Goal: Task Accomplishment & Management: Use online tool/utility

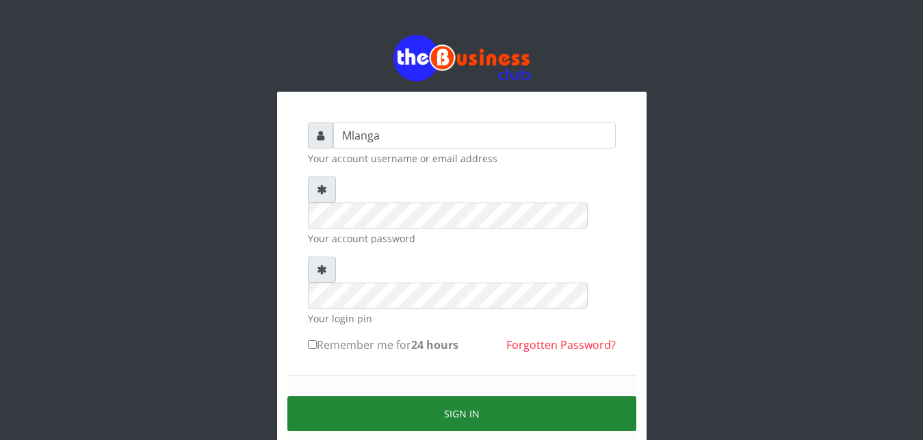
click at [436, 396] on button "Sign in" at bounding box center [461, 413] width 349 height 35
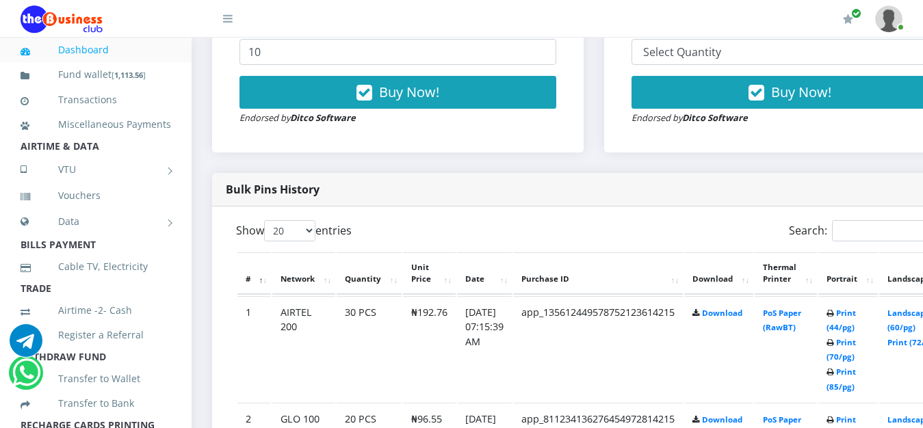
scroll to position [558, 0]
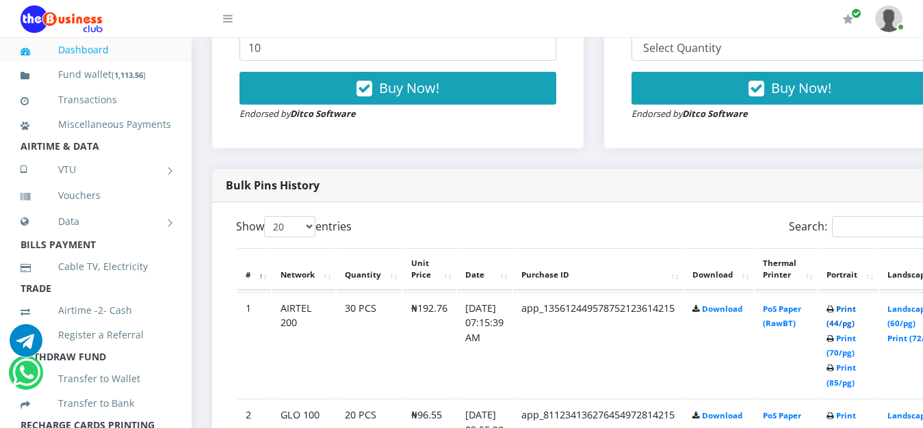
click at [851, 308] on link "Print (44/pg)" at bounding box center [840, 316] width 29 height 25
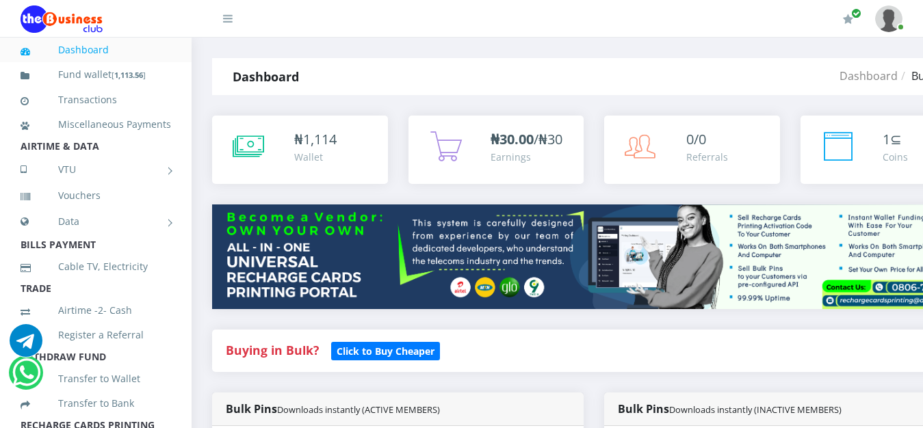
scroll to position [558, 0]
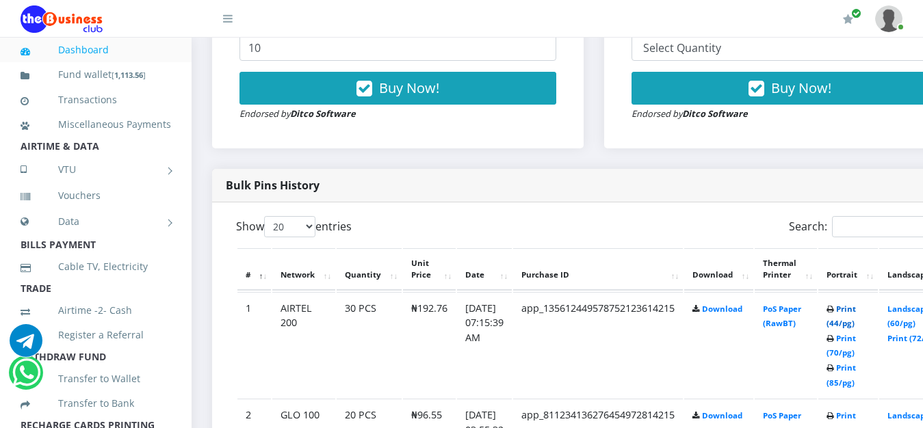
click at [855, 313] on link "Print (44/pg)" at bounding box center [840, 316] width 29 height 25
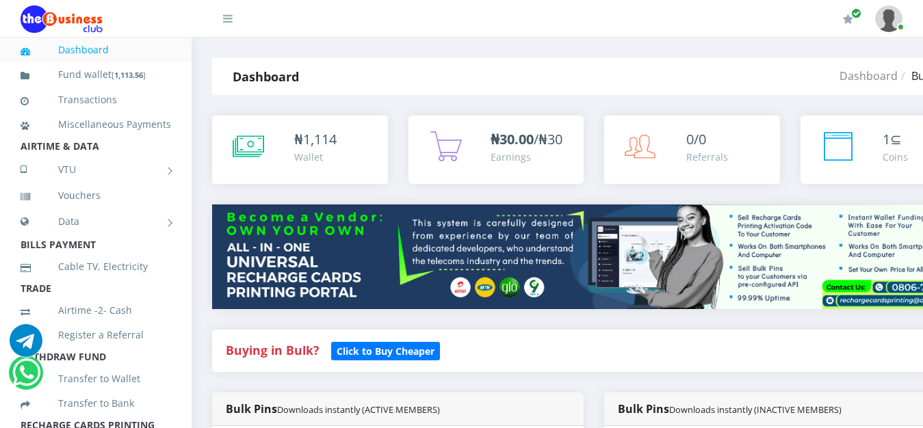
scroll to position [558, 0]
